Goal: Task Accomplishment & Management: Use online tool/utility

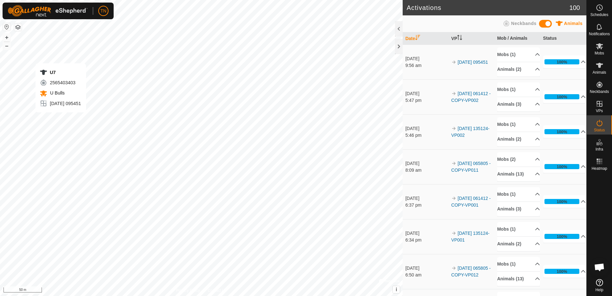
scroll to position [631, 0]
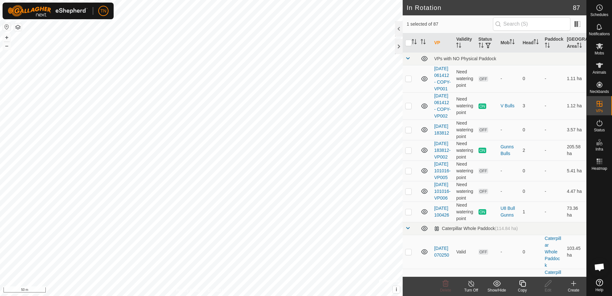
checkbox input "true"
checkbox input "false"
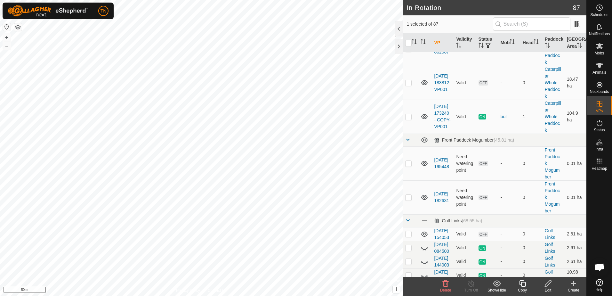
scroll to position [384, 0]
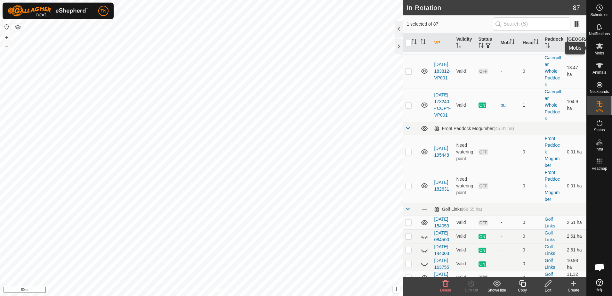
click at [598, 50] on es-mob-svg-icon at bounding box center [600, 46] width 12 height 10
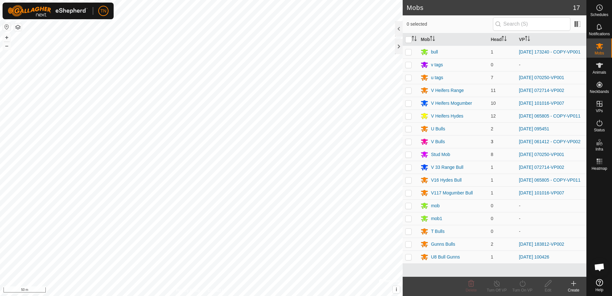
click at [407, 141] on p-checkbox at bounding box center [408, 141] width 6 height 5
checkbox input "true"
click at [523, 281] on icon at bounding box center [523, 283] width 6 height 6
click at [531, 267] on link "Now" at bounding box center [541, 269] width 63 height 13
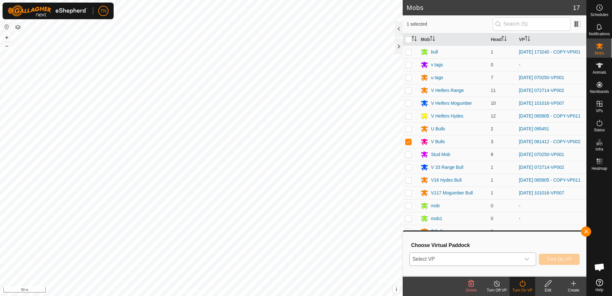
click at [502, 255] on span "Select VP" at bounding box center [465, 259] width 110 height 13
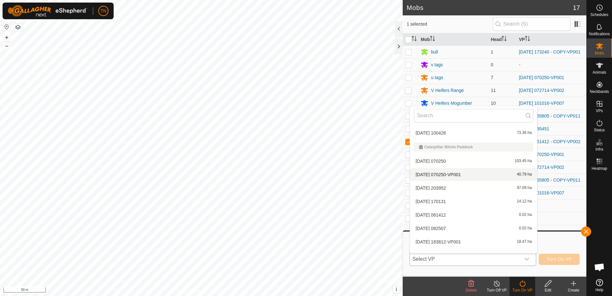
scroll to position [160, 0]
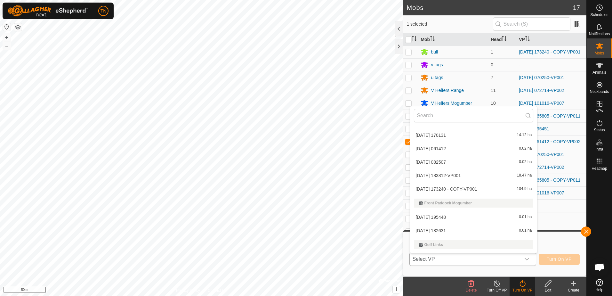
click at [454, 162] on li "[DATE] 082507 0.02 ha" at bounding box center [473, 162] width 127 height 13
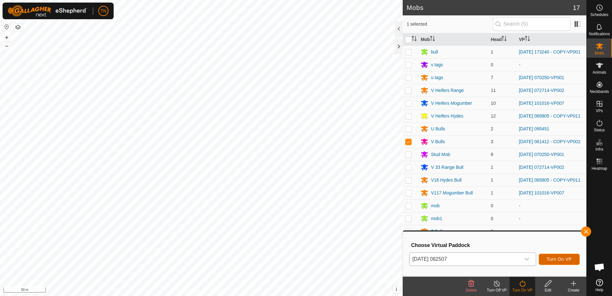
click at [558, 256] on span "Turn On VP" at bounding box center [559, 258] width 25 height 5
